Goal: Navigation & Orientation: Go to known website

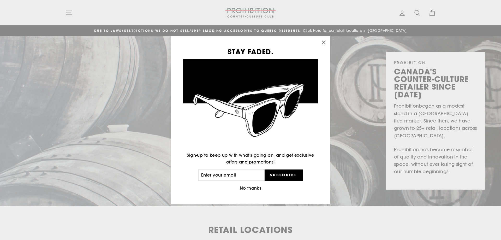
click at [322, 40] on icon "button" at bounding box center [323, 42] width 7 height 7
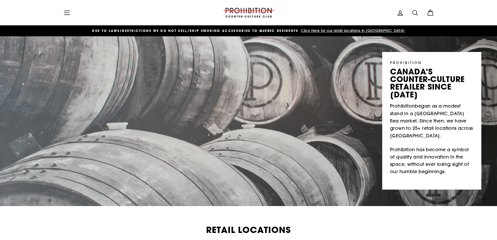
click at [68, 13] on icon "button" at bounding box center [67, 13] width 6 height 4
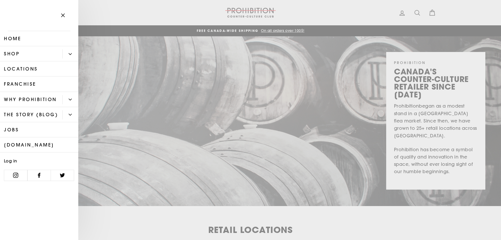
click at [71, 52] on icon "Primary" at bounding box center [70, 53] width 3 height 3
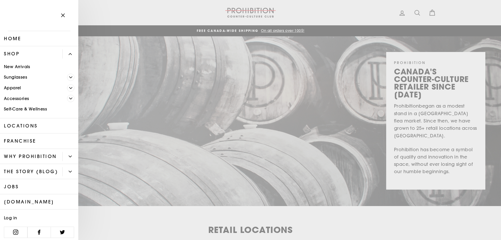
click at [64, 14] on icon "button" at bounding box center [62, 15] width 7 height 7
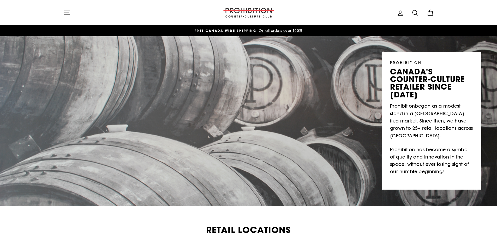
click at [432, 12] on icon at bounding box center [429, 12] width 7 height 7
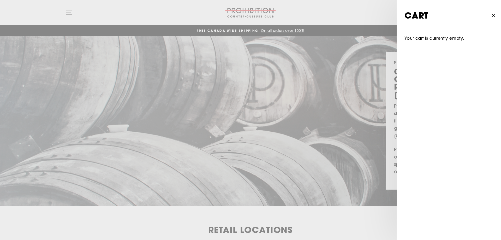
click at [489, 17] on button "Close cart" at bounding box center [492, 15] width 15 height 25
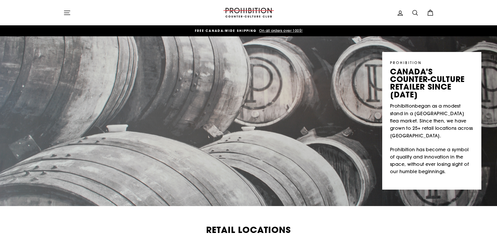
click at [400, 13] on icon at bounding box center [399, 12] width 7 height 7
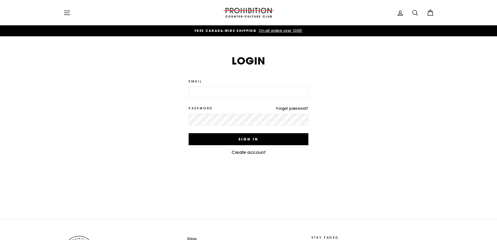
click at [400, 13] on icon at bounding box center [399, 12] width 7 height 7
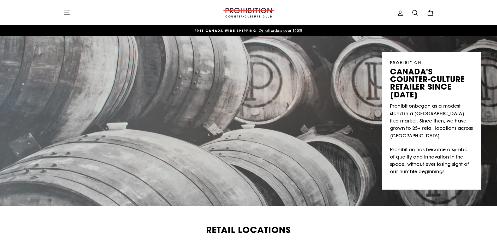
click at [68, 15] on icon "button" at bounding box center [66, 12] width 7 height 7
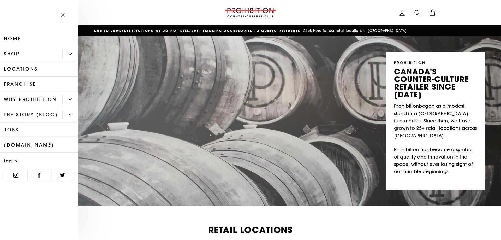
click at [69, 53] on icon "Primary" at bounding box center [70, 53] width 3 height 3
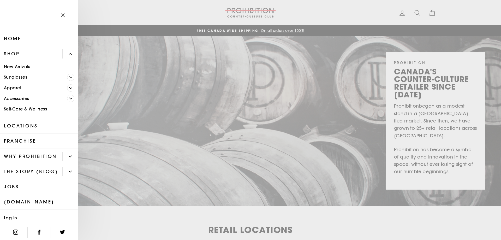
click at [23, 65] on link "New Arrivals" at bounding box center [39, 66] width 78 height 11
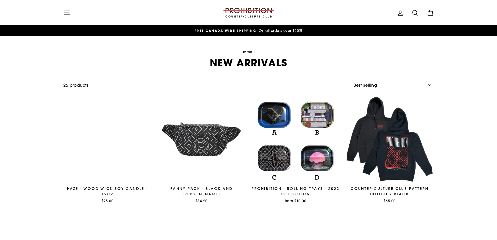
select select "best-selling"
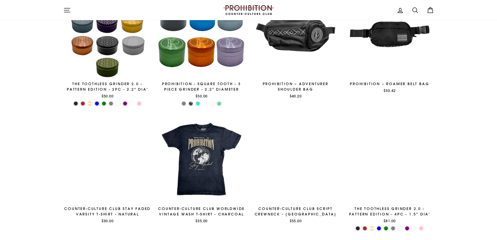
scroll to position [333, 0]
